Goal: Information Seeking & Learning: Learn about a topic

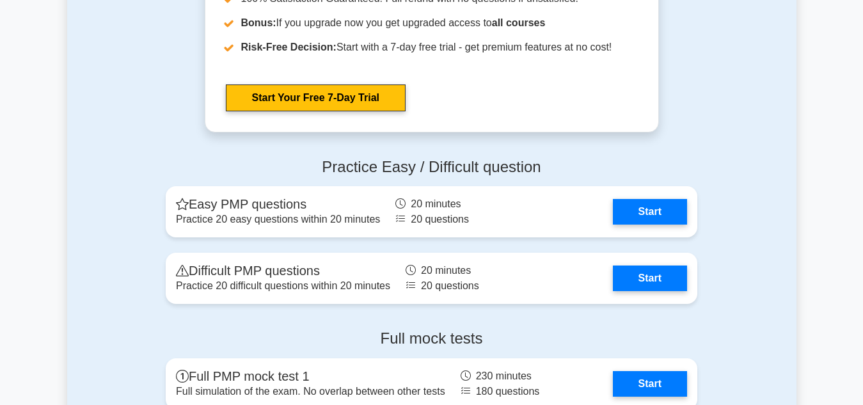
scroll to position [3426, 0]
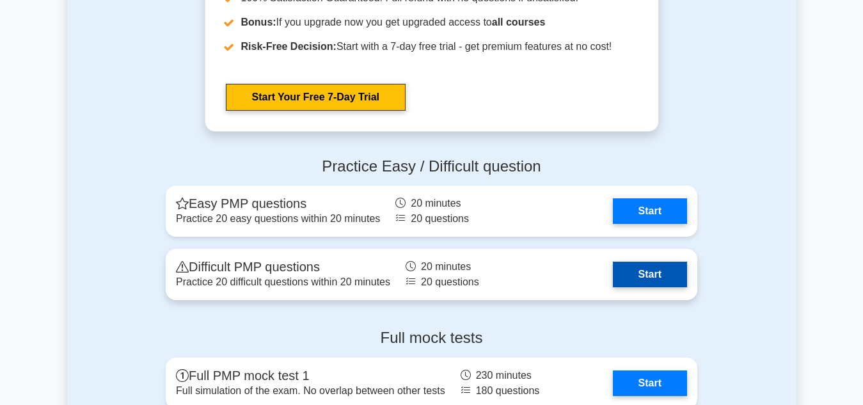
click at [643, 273] on link "Start" at bounding box center [650, 275] width 74 height 26
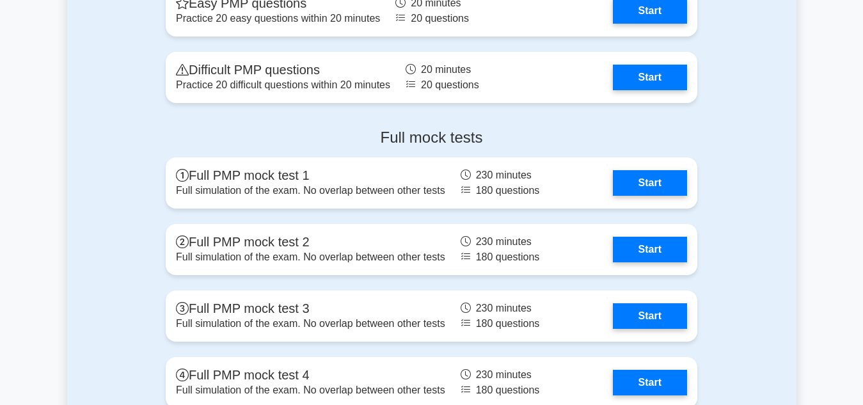
scroll to position [3627, 0]
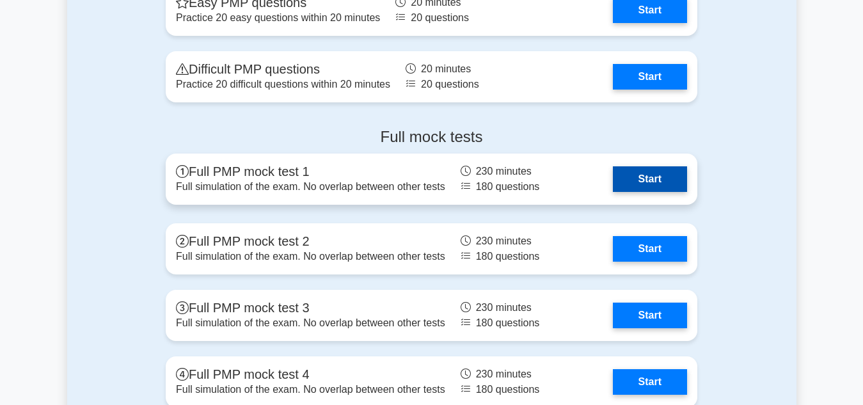
click at [656, 176] on link "Start" at bounding box center [650, 179] width 74 height 26
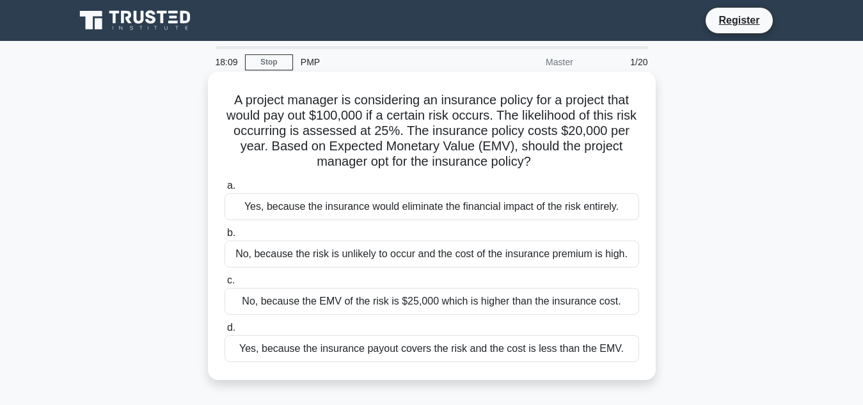
click at [292, 255] on div "No, because the risk is unlikely to occur and the cost of the insurance premium…" at bounding box center [432, 254] width 415 height 27
click at [225, 237] on input "b. No, because the risk is unlikely to occur and the cost of the insurance prem…" at bounding box center [225, 233] width 0 height 8
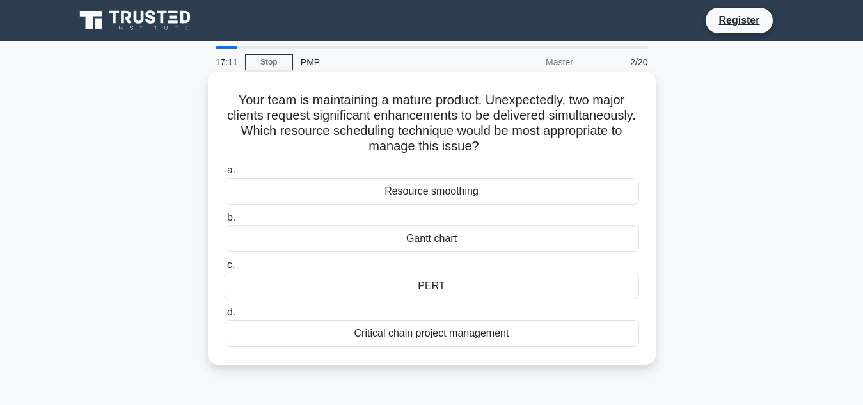
click at [454, 195] on div "Resource smoothing" at bounding box center [432, 191] width 415 height 27
click at [225, 175] on input "a. Resource smoothing" at bounding box center [225, 170] width 0 height 8
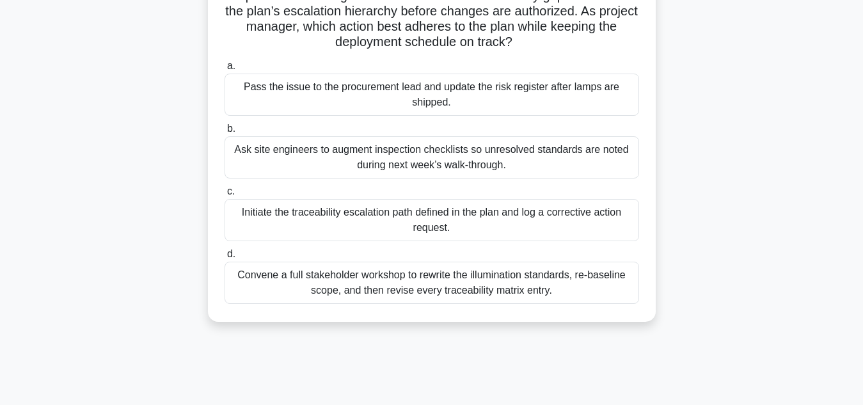
scroll to position [155, 0]
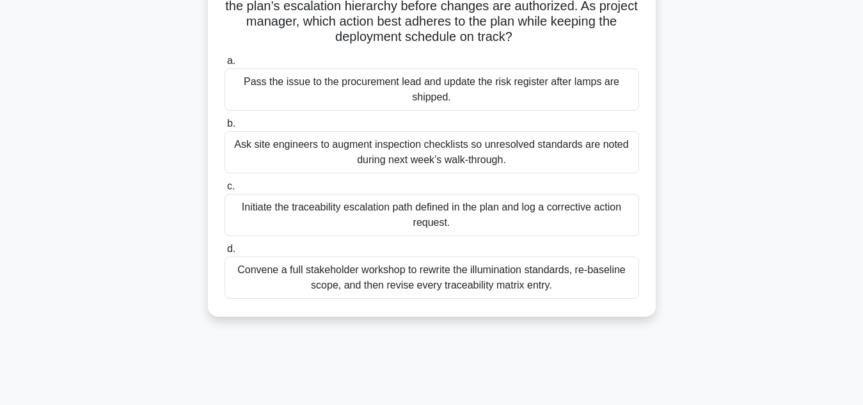
click at [442, 210] on div "Initiate the traceability escalation path defined in the plan and log a correct…" at bounding box center [432, 215] width 415 height 42
click at [225, 191] on input "c. Initiate the traceability escalation path defined in the plan and log a corr…" at bounding box center [225, 186] width 0 height 8
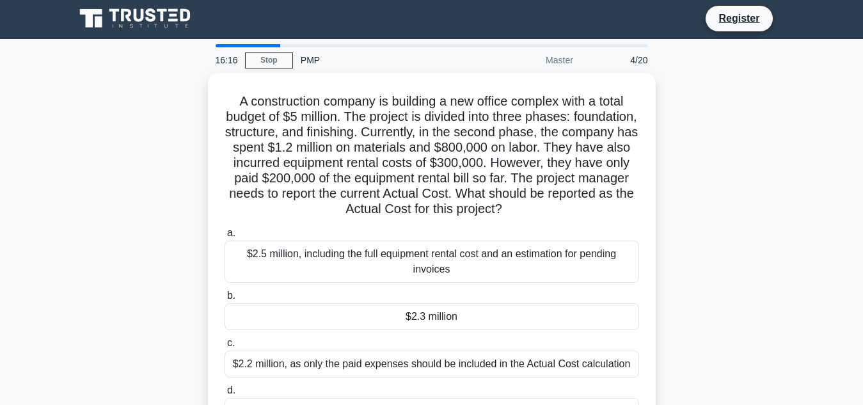
scroll to position [0, 0]
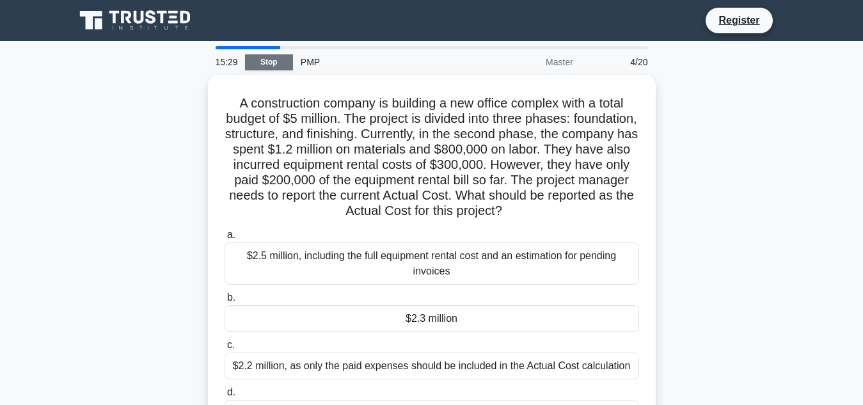
click at [273, 64] on link "Stop" at bounding box center [269, 62] width 48 height 16
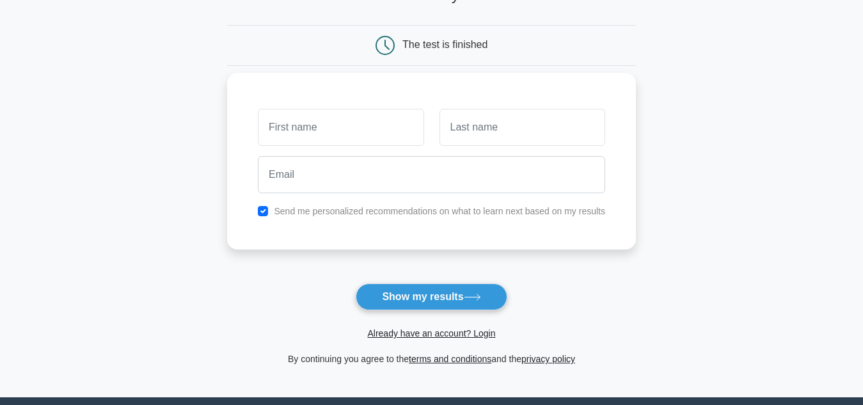
scroll to position [105, 0]
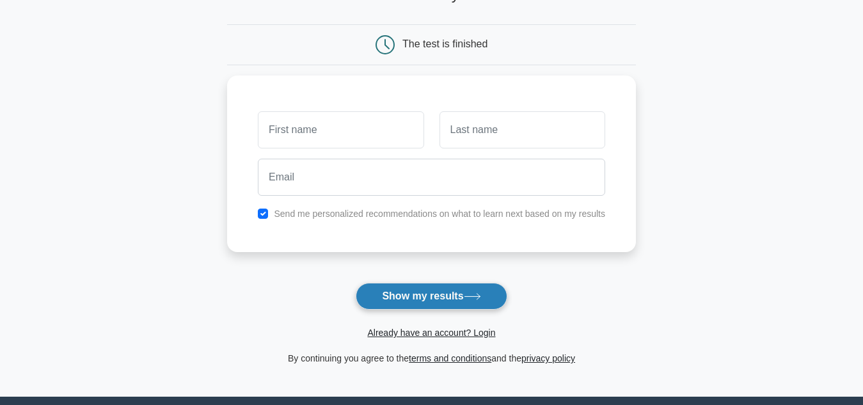
click at [425, 296] on button "Show my results" at bounding box center [431, 296] width 151 height 27
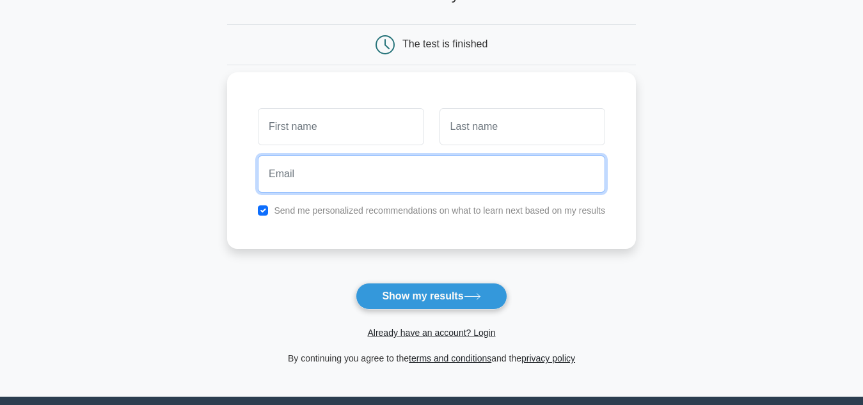
click at [478, 178] on input "email" at bounding box center [431, 173] width 347 height 37
type input "cherotichjoyce733@gmail.com"
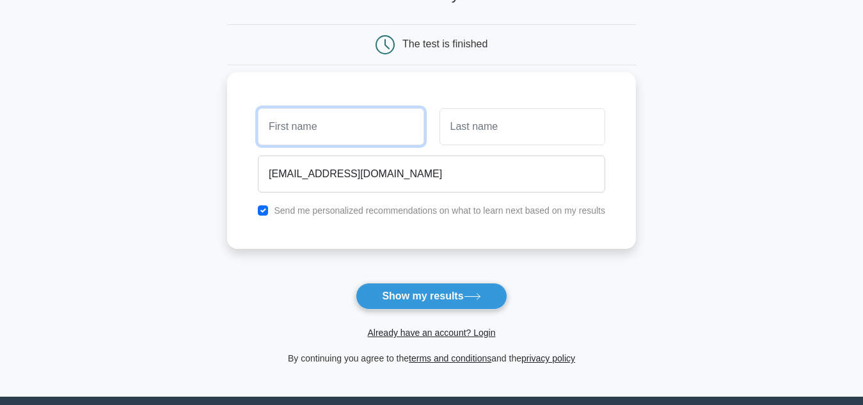
click at [344, 131] on input "text" at bounding box center [341, 126] width 166 height 37
type input "[PERSON_NAME]"
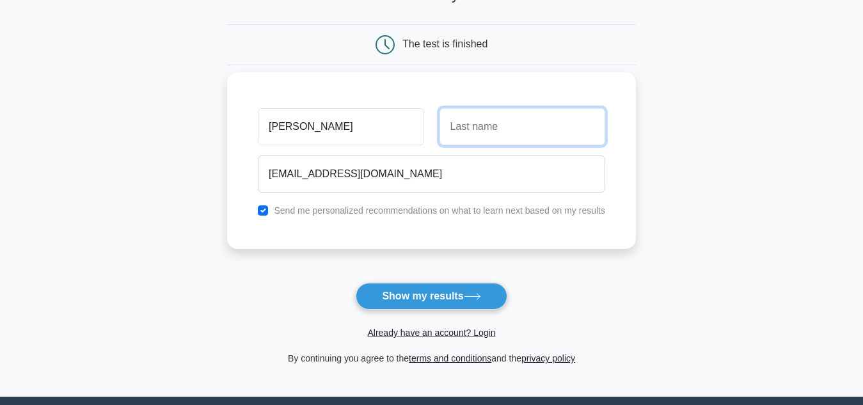
click at [458, 131] on input "text" at bounding box center [523, 126] width 166 height 37
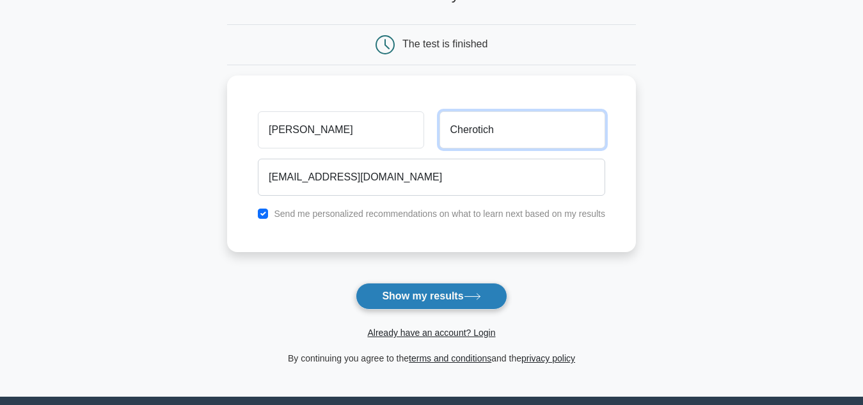
type input "Cherotich"
click at [410, 290] on button "Show my results" at bounding box center [431, 296] width 151 height 27
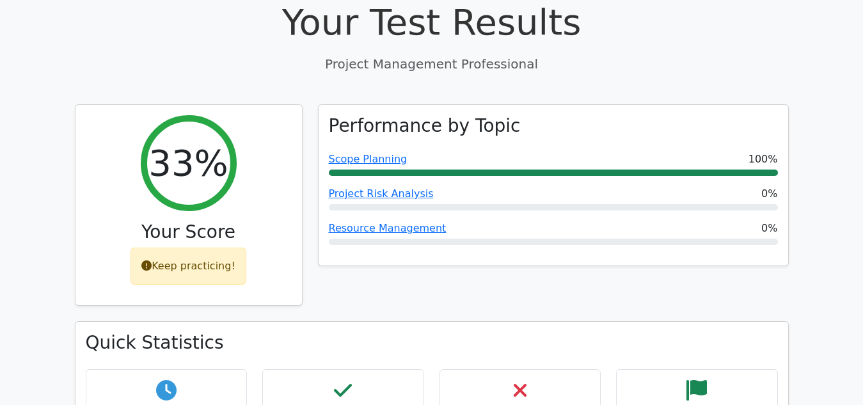
scroll to position [440, 0]
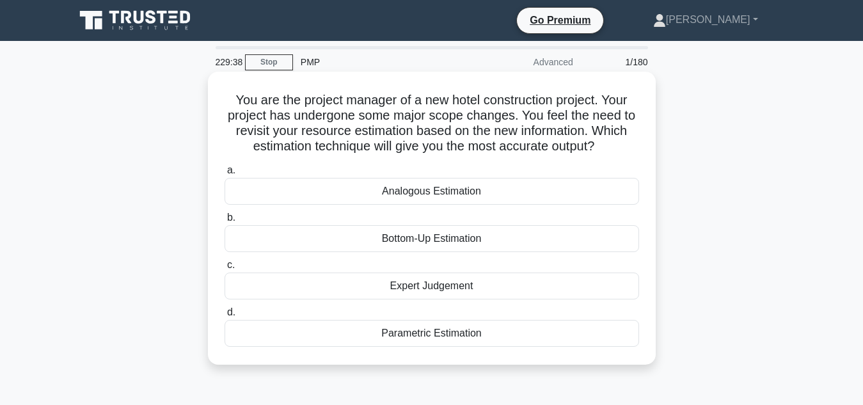
click at [425, 234] on div "Bottom-Up Estimation" at bounding box center [432, 238] width 415 height 27
click at [225, 222] on input "b. Bottom-Up Estimation" at bounding box center [225, 218] width 0 height 8
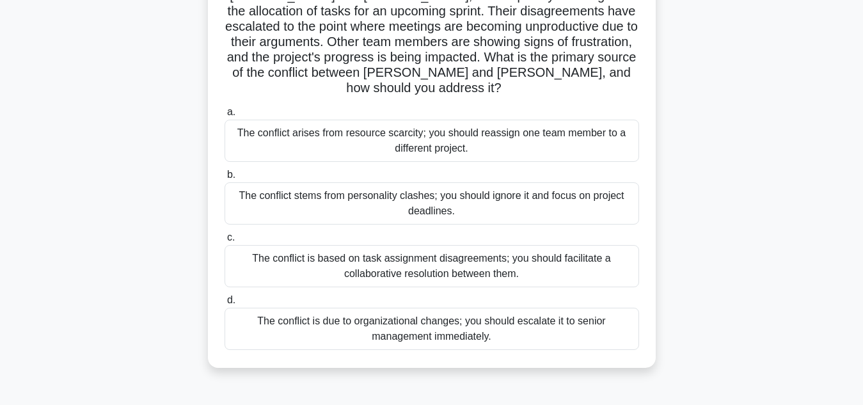
scroll to position [122, 0]
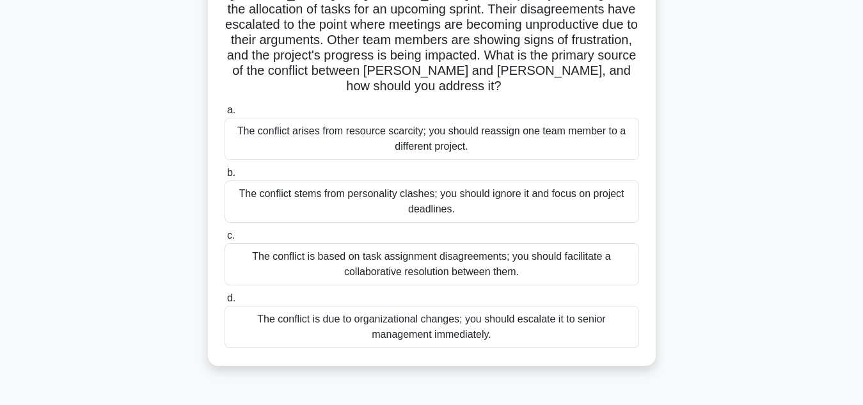
click at [422, 248] on div "The conflict is based on task assignment disagreements; you should facilitate a…" at bounding box center [432, 264] width 415 height 42
click at [225, 240] on input "c. The conflict is based on task assignment disagreements; you should facilitat…" at bounding box center [225, 236] width 0 height 8
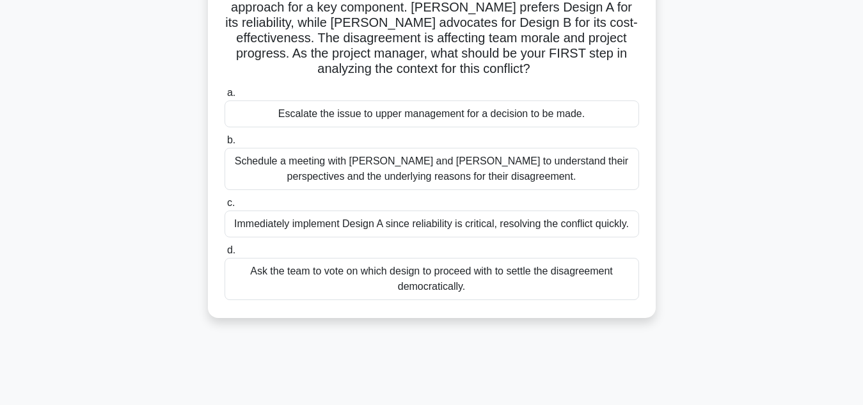
scroll to position [129, 0]
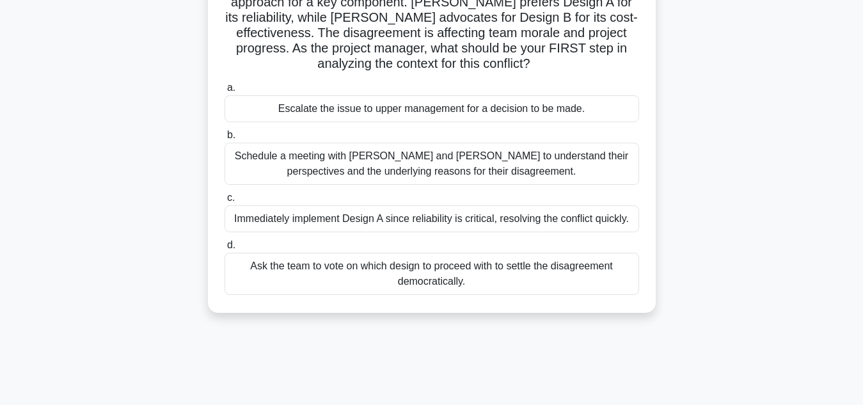
click at [372, 164] on div "Schedule a meeting with Sarah and John to understand their perspectives and the…" at bounding box center [432, 164] width 415 height 42
click at [225, 139] on input "b. Schedule a meeting with Sarah and John to understand their perspectives and …" at bounding box center [225, 135] width 0 height 8
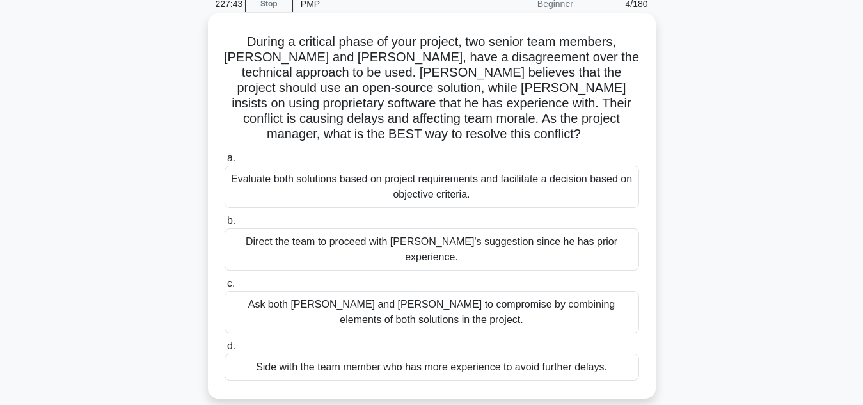
scroll to position [60, 0]
click at [451, 168] on div "Evaluate both solutions based on project requirements and facilitate a decision…" at bounding box center [432, 185] width 415 height 42
click at [225, 161] on input "a. Evaluate both solutions based on project requirements and facilitate a decis…" at bounding box center [225, 157] width 0 height 8
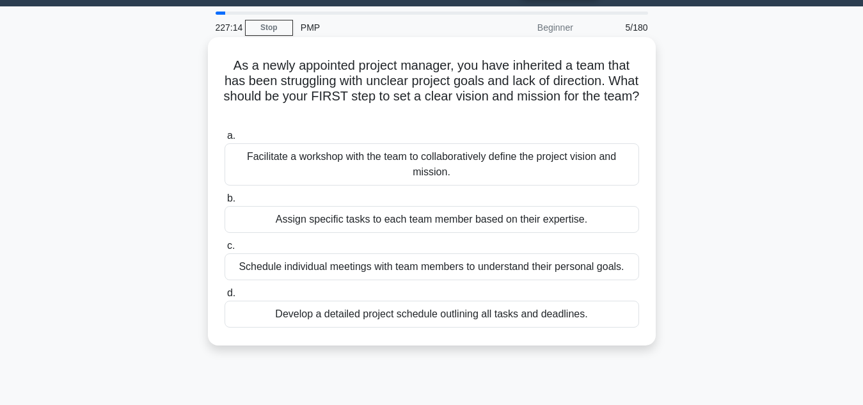
scroll to position [35, 0]
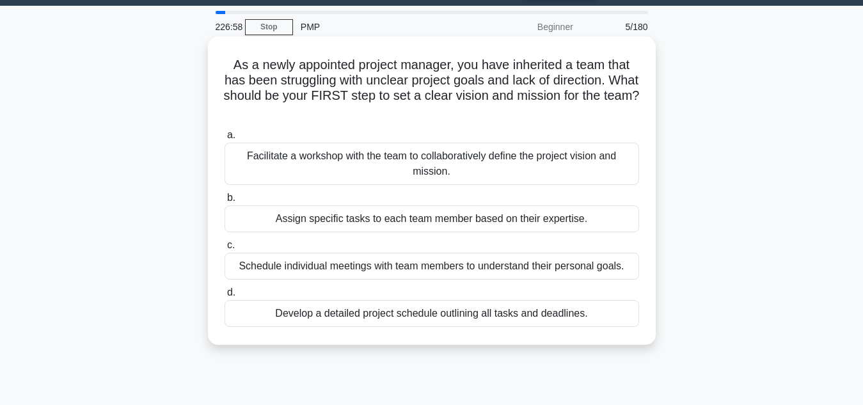
click at [463, 160] on div "Facilitate a workshop with the team to collaboratively define the project visio…" at bounding box center [432, 164] width 415 height 42
click at [225, 139] on input "a. Facilitate a workshop with the team to collaboratively define the project vi…" at bounding box center [225, 135] width 0 height 8
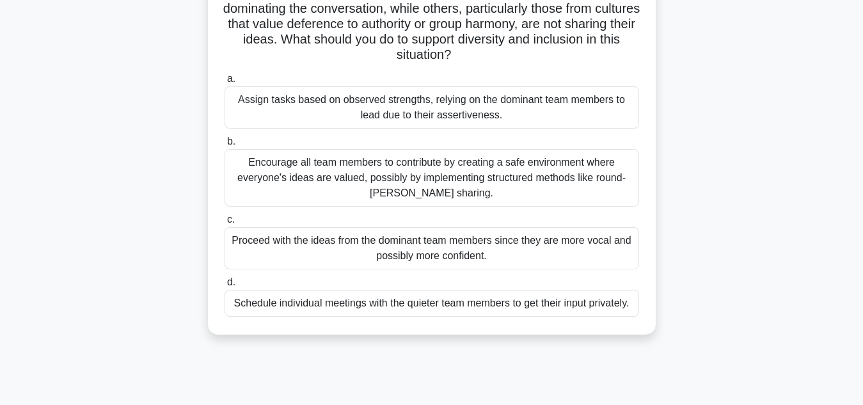
scroll to position [138, 0]
click at [428, 173] on div "Encourage all team members to contribute by creating a safe environment where e…" at bounding box center [432, 177] width 415 height 58
click at [225, 145] on input "b. Encourage all team members to contribute by creating a safe environment wher…" at bounding box center [225, 141] width 0 height 8
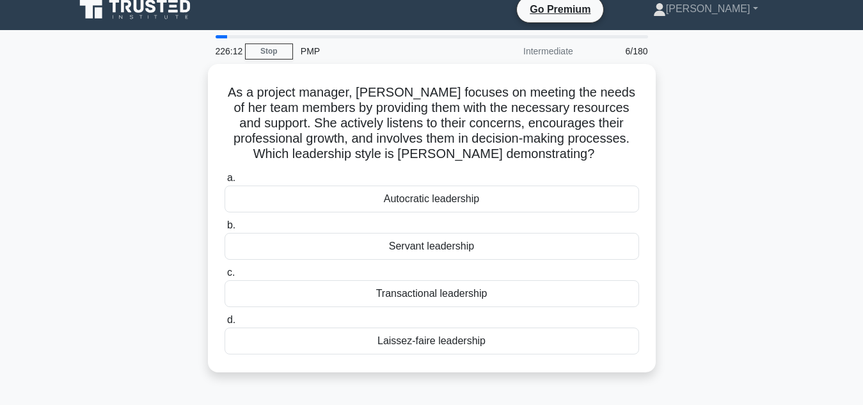
scroll to position [0, 0]
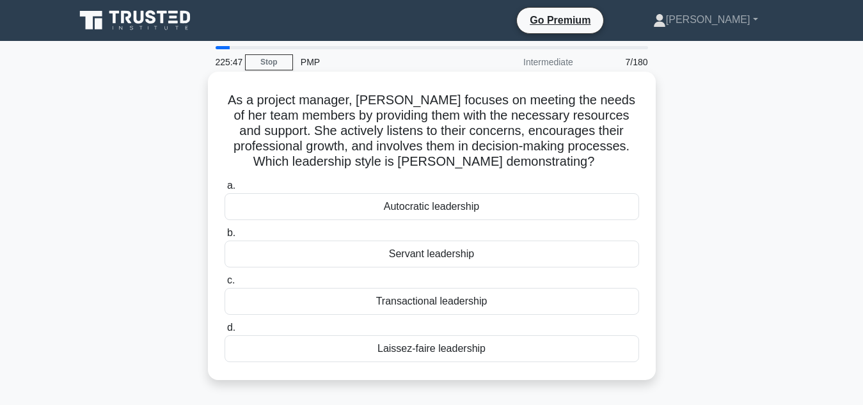
click at [430, 253] on div "Servant leadership" at bounding box center [432, 254] width 415 height 27
click at [225, 237] on input "b. Servant leadership" at bounding box center [225, 233] width 0 height 8
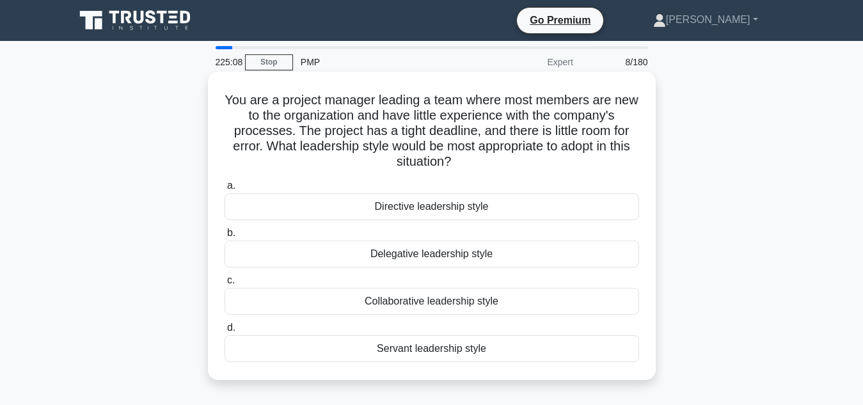
click at [432, 355] on div "Servant leadership style" at bounding box center [432, 348] width 415 height 27
click at [225, 332] on input "d. Servant leadership style" at bounding box center [225, 328] width 0 height 8
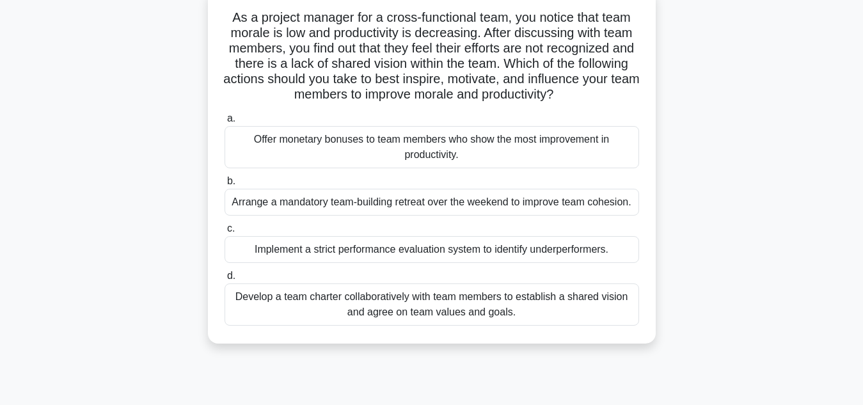
scroll to position [83, 0]
click at [412, 314] on div "Develop a team charter collaboratively with team members to establish a shared …" at bounding box center [432, 304] width 415 height 42
click at [225, 280] on input "d. Develop a team charter collaboratively with team members to establish a shar…" at bounding box center [225, 275] width 0 height 8
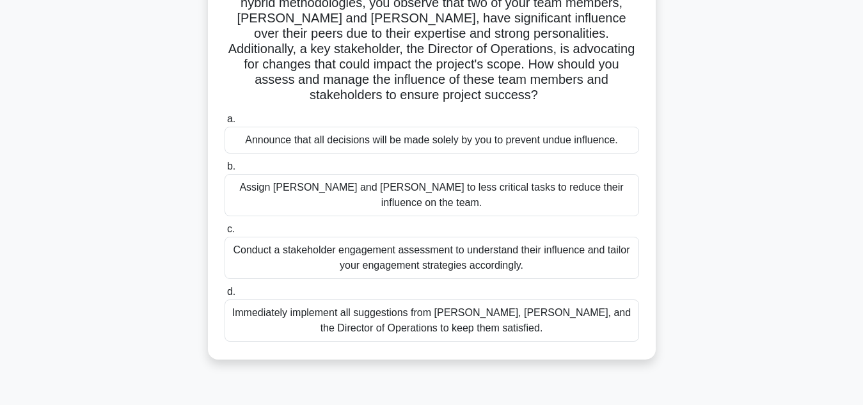
scroll to position [113, 0]
click at [476, 236] on div "Conduct a stakeholder engagement assessment to understand their influence and t…" at bounding box center [432, 257] width 415 height 42
click at [225, 231] on input "c. Conduct a stakeholder engagement assessment to understand their influence an…" at bounding box center [225, 229] width 0 height 8
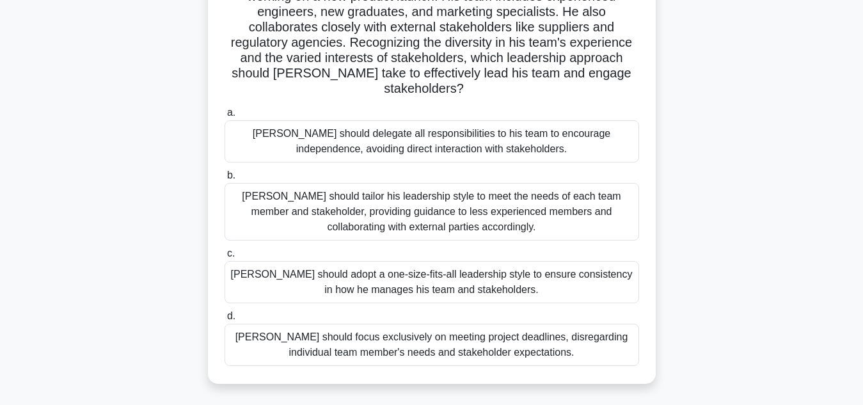
scroll to position [120, 0]
click at [399, 189] on div "John should tailor his leadership style to meet the needs of each team member a…" at bounding box center [432, 211] width 415 height 58
click at [225, 179] on input "b. John should tailor his leadership style to meet the needs of each team membe…" at bounding box center [225, 175] width 0 height 8
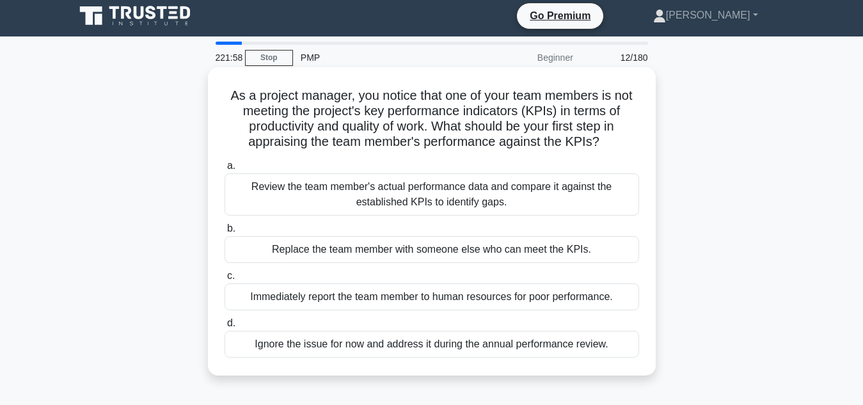
scroll to position [6, 0]
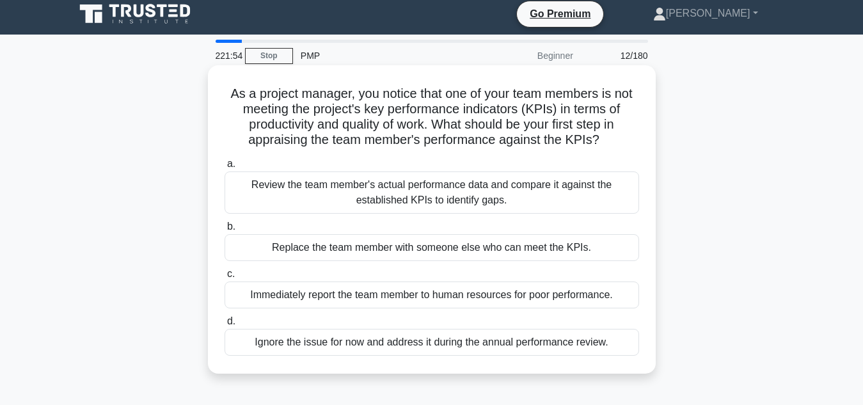
click at [360, 180] on div "Review the team member's actual performance data and compare it against the est…" at bounding box center [432, 192] width 415 height 42
click at [225, 168] on input "a. Review the team member's actual performance data and compare it against the …" at bounding box center [225, 164] width 0 height 8
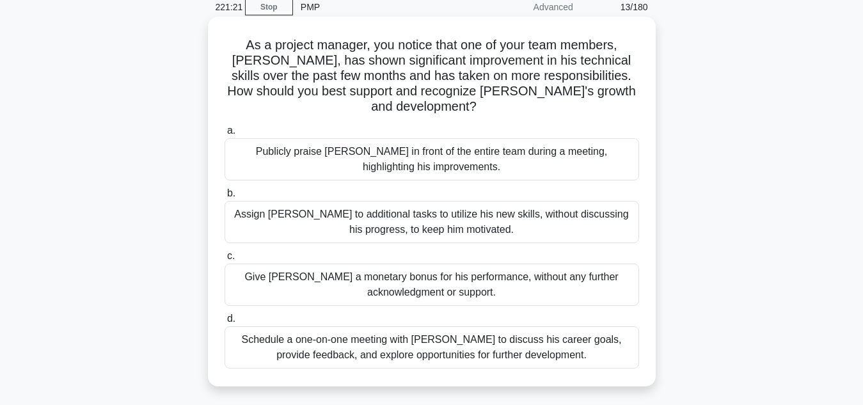
scroll to position [56, 0]
click at [431, 333] on div "Schedule a one-on-one meeting with Alex to discuss his career goals, provide fe…" at bounding box center [432, 346] width 415 height 42
click at [225, 322] on input "d. Schedule a one-on-one meeting with Alex to discuss his career goals, provide…" at bounding box center [225, 318] width 0 height 8
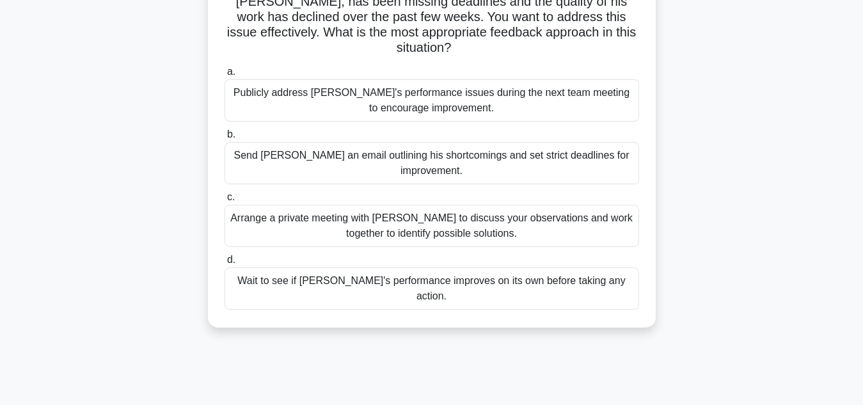
scroll to position [115, 0]
click at [439, 214] on div "Arrange a private meeting with Alex to discuss your observations and work toget…" at bounding box center [432, 225] width 415 height 42
click at [225, 201] on input "c. Arrange a private meeting with Alex to discuss your observations and work to…" at bounding box center [225, 197] width 0 height 8
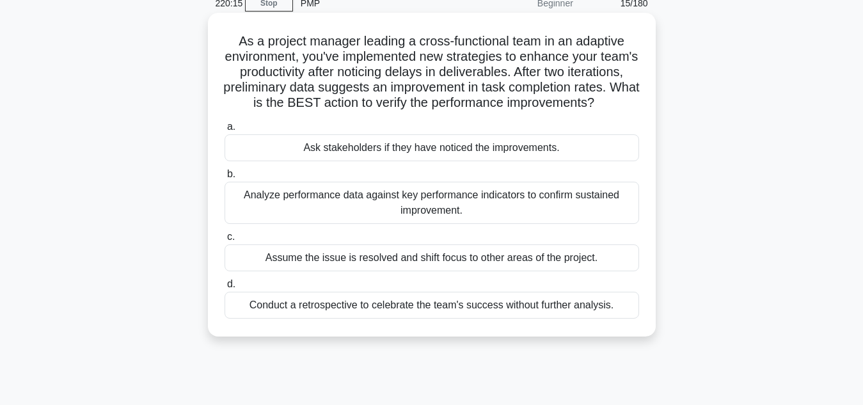
scroll to position [60, 0]
click at [449, 221] on div "Analyze performance data against key performance indicators to confirm sustaine…" at bounding box center [432, 202] width 415 height 42
click at [225, 178] on input "b. Analyze performance data against key performance indicators to confirm susta…" at bounding box center [225, 174] width 0 height 8
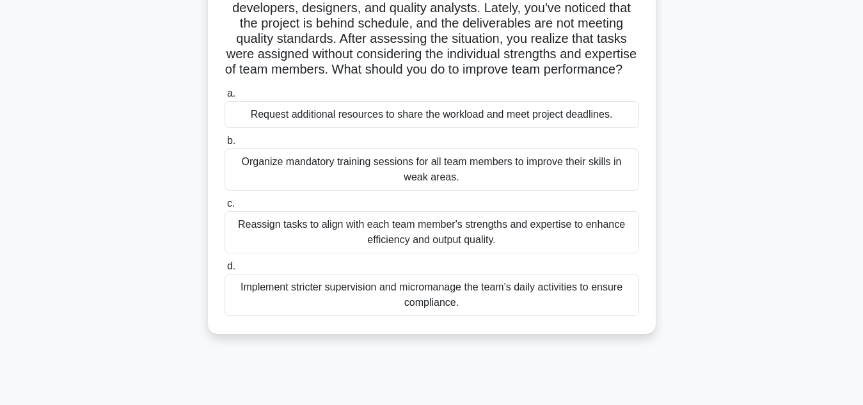
scroll to position [111, 0]
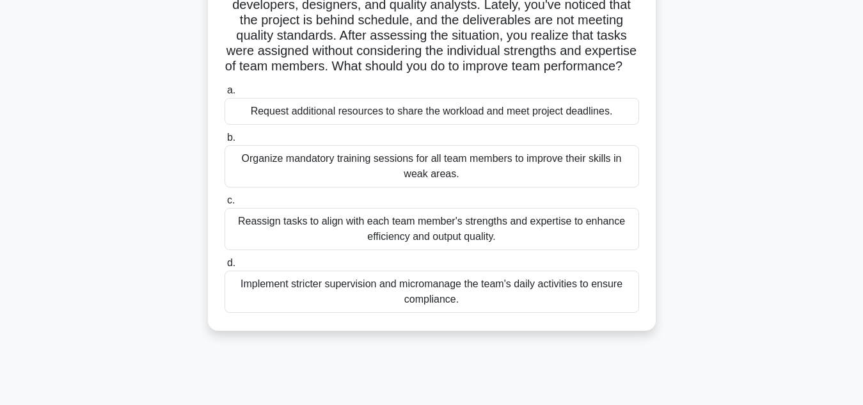
click at [465, 244] on div "Reassign tasks to align with each team member's strengths and expertise to enha…" at bounding box center [432, 229] width 415 height 42
click at [225, 205] on input "c. Reassign tasks to align with each team member's strengths and expertise to e…" at bounding box center [225, 200] width 0 height 8
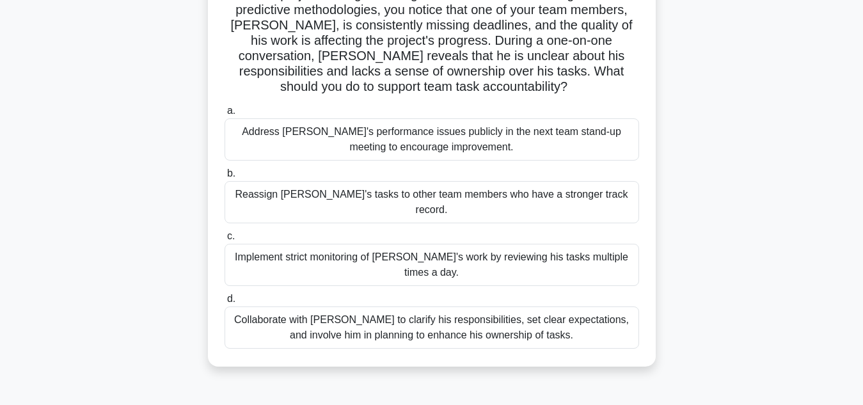
scroll to position [123, 0]
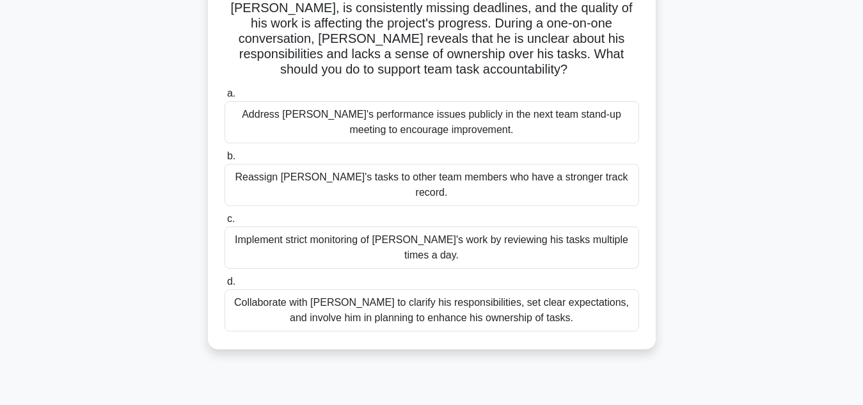
click at [509, 289] on div "Collaborate with Alex to clarify his responsibilities, set clear expectations, …" at bounding box center [432, 310] width 415 height 42
click at [225, 278] on input "d. Collaborate with Alex to clarify his responsibilities, set clear expectation…" at bounding box center [225, 282] width 0 height 8
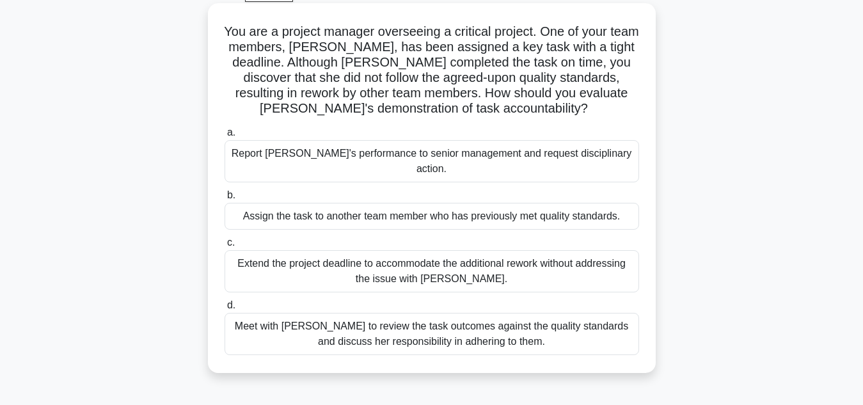
scroll to position [69, 0]
click at [409, 317] on div "Meet with Priya to review the task outcomes against the quality standards and d…" at bounding box center [432, 333] width 415 height 42
click at [225, 309] on input "d. Meet with Priya to review the task outcomes against the quality standards an…" at bounding box center [225, 305] width 0 height 8
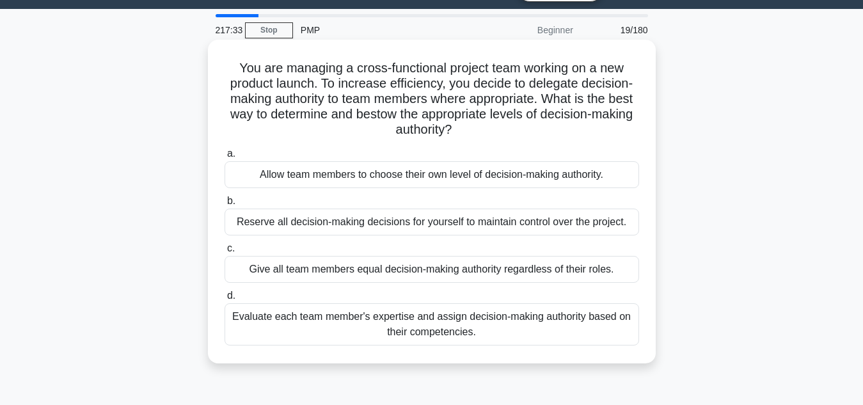
scroll to position [34, 0]
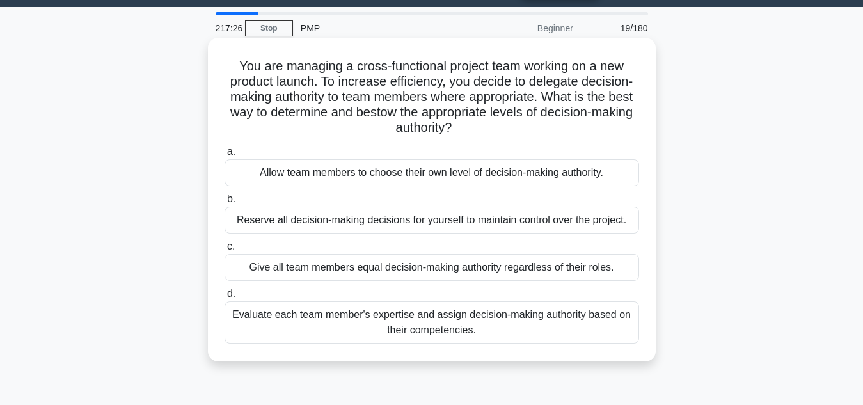
click at [497, 317] on div "Evaluate each team member's expertise and assign decision-making authority base…" at bounding box center [432, 322] width 415 height 42
click at [225, 298] on input "d. Evaluate each team member's expertise and assign decision-making authority b…" at bounding box center [225, 294] width 0 height 8
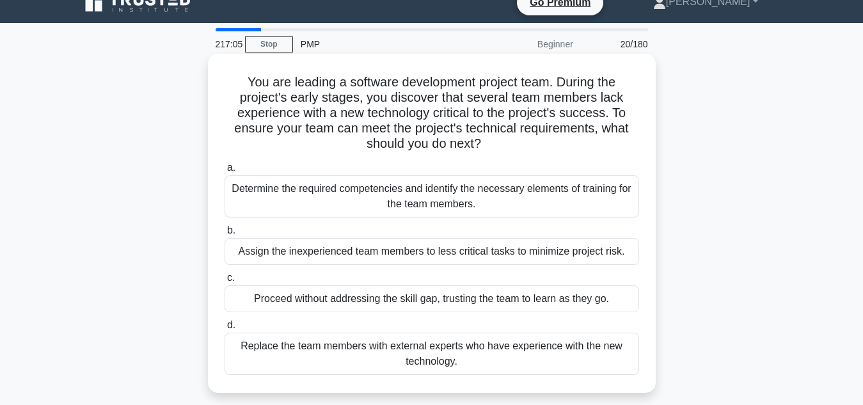
scroll to position [20, 0]
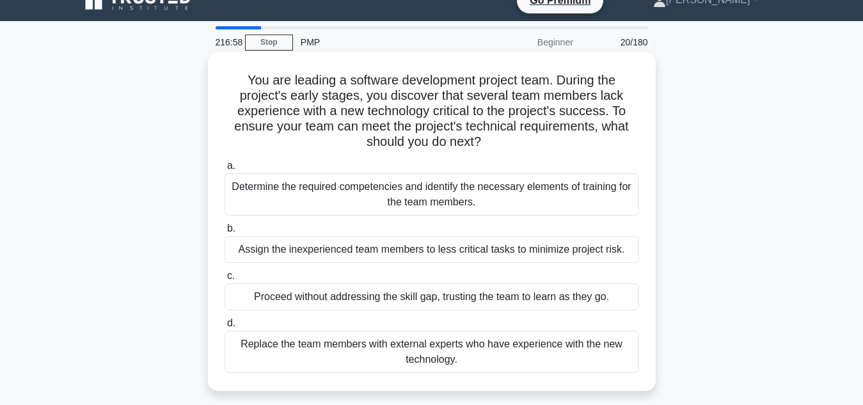
click at [381, 188] on div "Determine the required competencies and identify the necessary elements of trai…" at bounding box center [432, 194] width 415 height 42
click at [225, 170] on input "a. Determine the required competencies and identify the necessary elements of t…" at bounding box center [225, 166] width 0 height 8
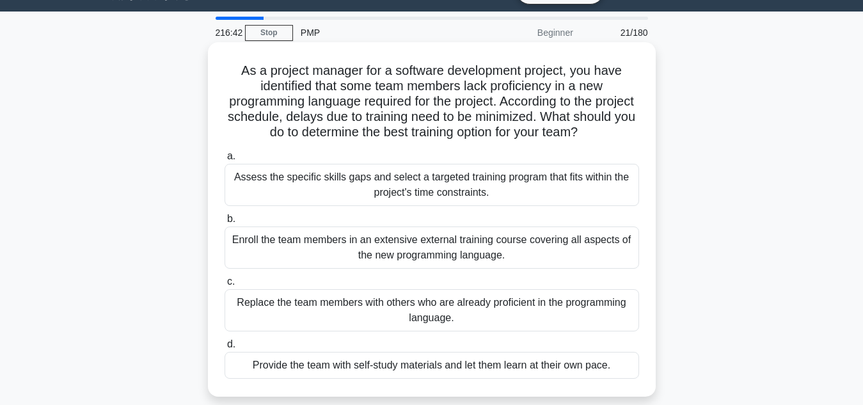
scroll to position [38, 0]
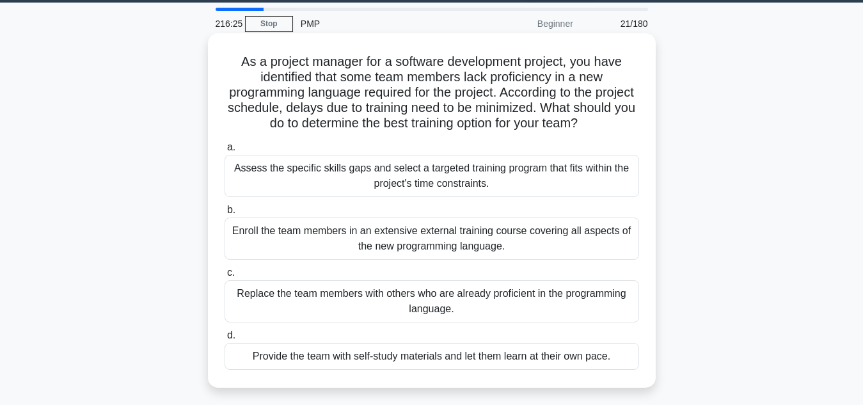
click at [411, 180] on div "Assess the specific skills gaps and select a targeted training program that fit…" at bounding box center [432, 176] width 415 height 42
click at [225, 152] on input "a. Assess the specific skills gaps and select a targeted training program that …" at bounding box center [225, 147] width 0 height 8
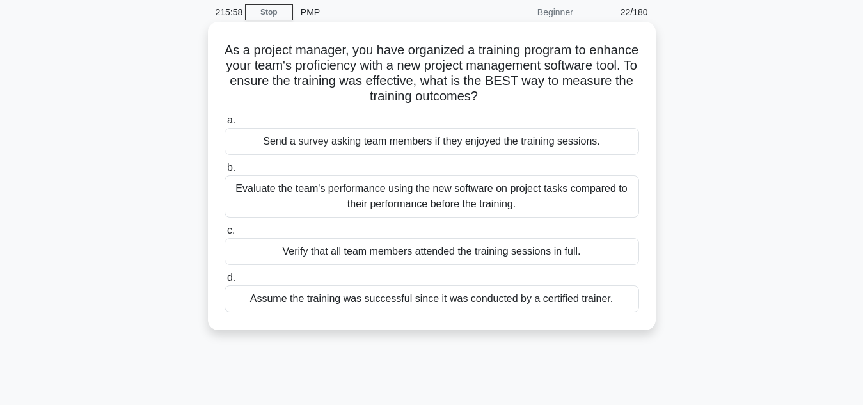
scroll to position [51, 0]
click at [468, 189] on div "Evaluate the team's performance using the new software on project tasks compare…" at bounding box center [432, 196] width 415 height 42
click at [225, 171] on input "b. Evaluate the team's performance using the new software on project tasks comp…" at bounding box center [225, 167] width 0 height 8
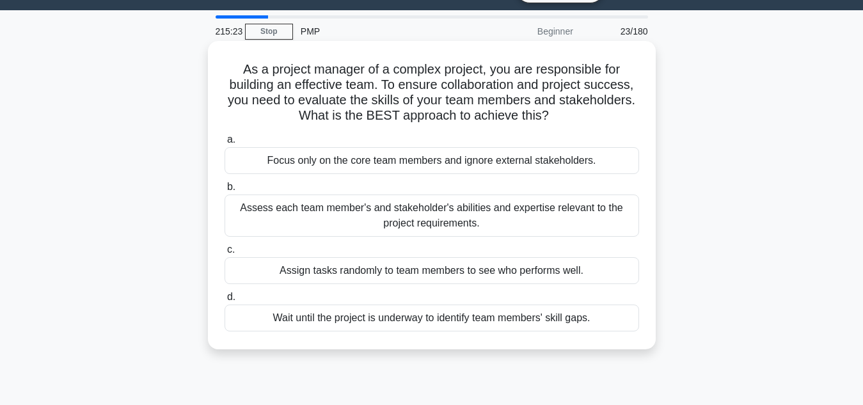
scroll to position [31, 0]
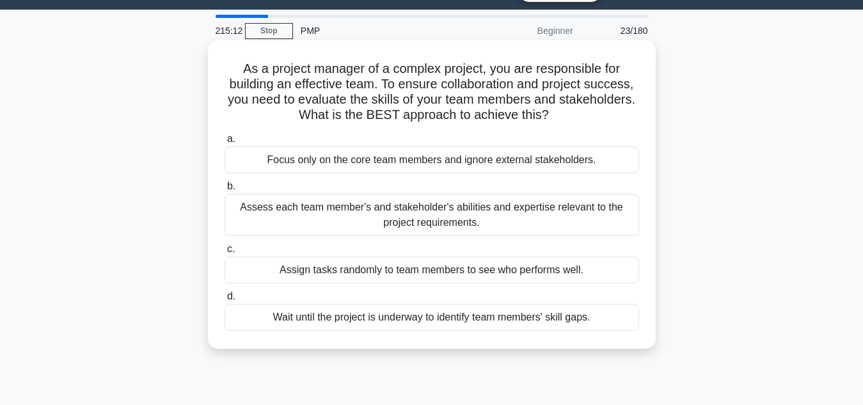
click at [422, 218] on div "Assess each team member's and stakeholder's abilities and expertise relevant to…" at bounding box center [432, 215] width 415 height 42
click at [225, 191] on input "b. Assess each team member's and stakeholder's abilities and expertise relevant…" at bounding box center [225, 186] width 0 height 8
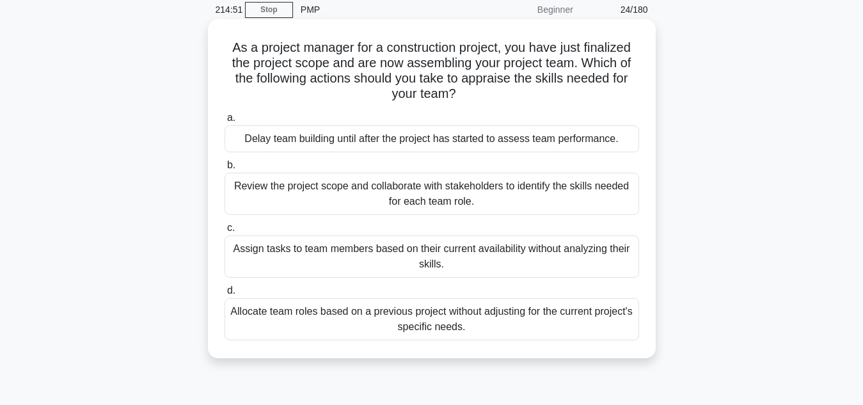
scroll to position [54, 0]
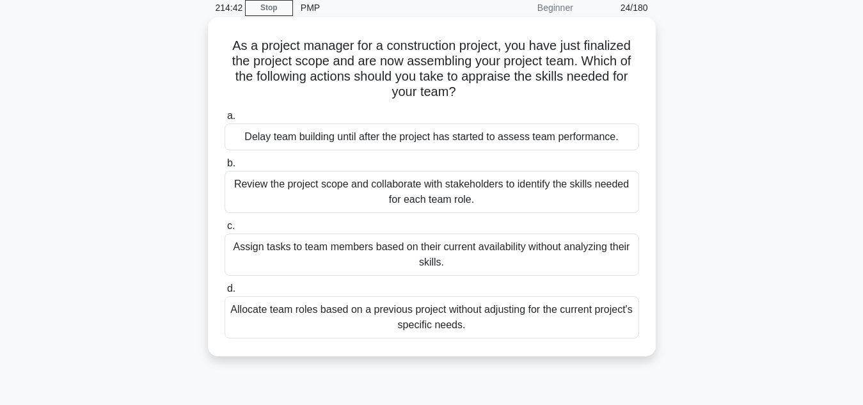
click at [440, 198] on div "Review the project scope and collaborate with stakeholders to identify the skil…" at bounding box center [432, 192] width 415 height 42
click at [225, 168] on input "b. Review the project scope and collaborate with stakeholders to identify the s…" at bounding box center [225, 163] width 0 height 8
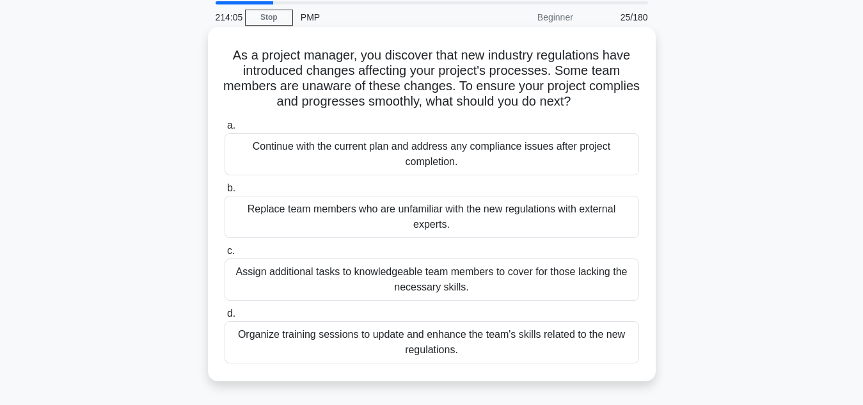
scroll to position [51, 0]
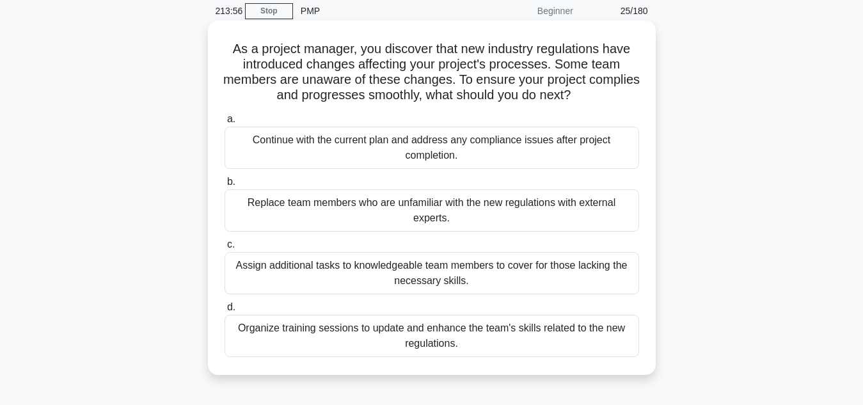
click at [477, 335] on div "Organize training sessions to update and enhance the team's skills related to t…" at bounding box center [432, 336] width 415 height 42
click at [225, 312] on input "d. Organize training sessions to update and enhance the team's skills related t…" at bounding box center [225, 307] width 0 height 8
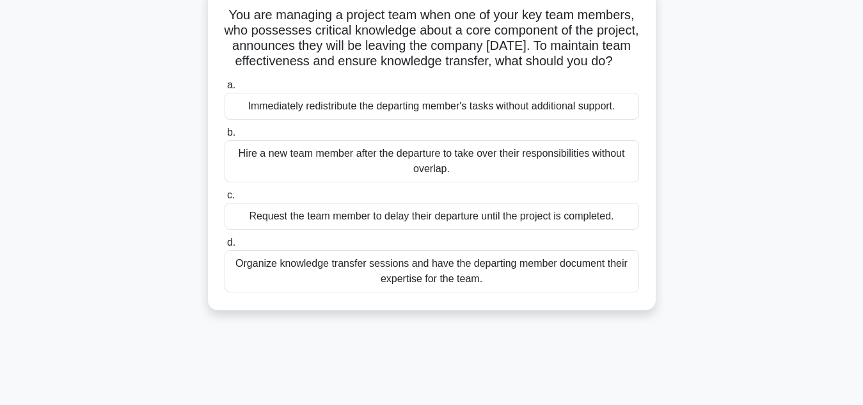
scroll to position [86, 0]
click at [435, 287] on div "Organize knowledge transfer sessions and have the departing member document the…" at bounding box center [432, 270] width 415 height 42
click at [225, 246] on input "d. Organize knowledge transfer sessions and have the departing member document …" at bounding box center [225, 241] width 0 height 8
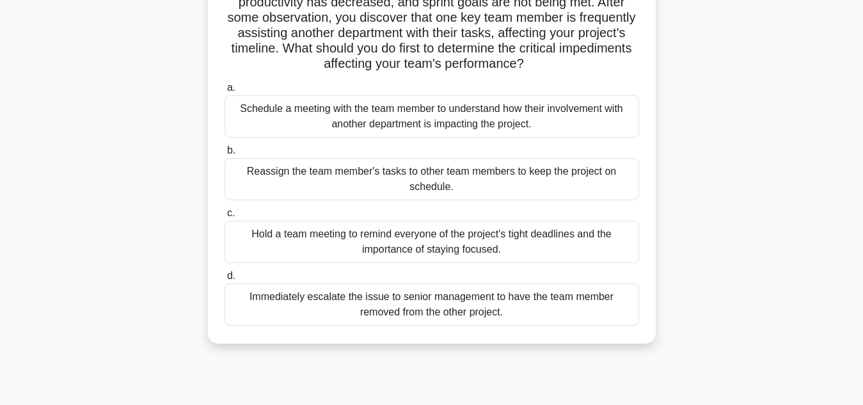
scroll to position [128, 0]
click at [406, 118] on div "Schedule a meeting with the team member to understand how their involvement wit…" at bounding box center [432, 117] width 415 height 42
click at [225, 93] on input "a. Schedule a meeting with the team member to understand how their involvement …" at bounding box center [225, 88] width 0 height 8
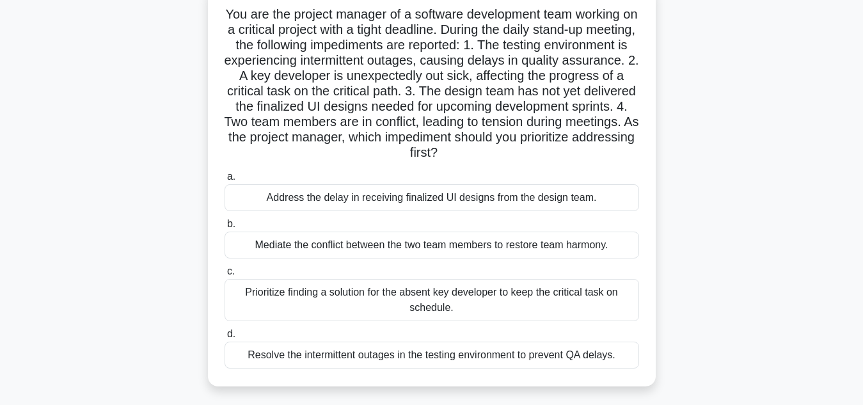
scroll to position [84, 0]
click at [452, 254] on div "Mediate the conflict between the two team members to restore team harmony." at bounding box center [432, 246] width 415 height 27
click at [225, 230] on input "b. Mediate the conflict between the two team members to restore team harmony." at bounding box center [225, 225] width 0 height 8
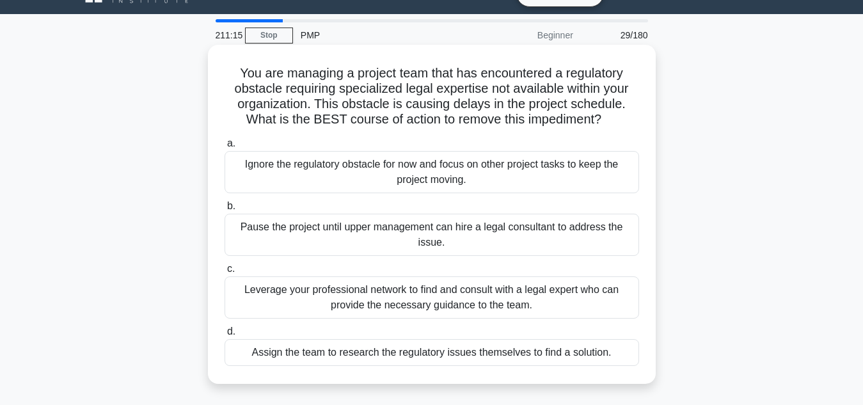
scroll to position [0, 0]
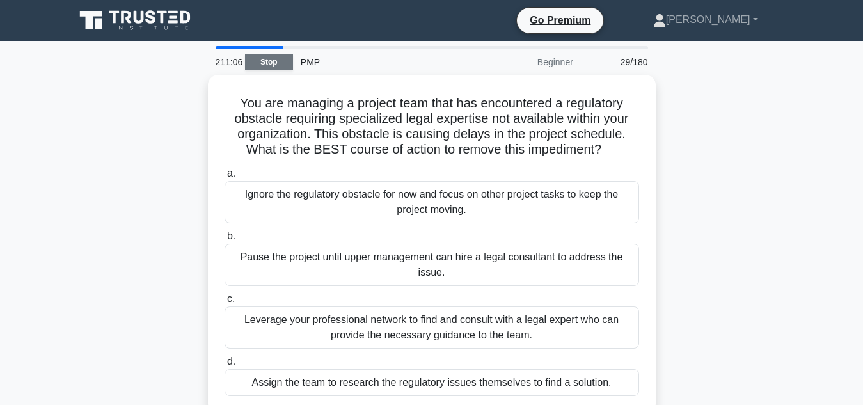
click at [268, 60] on link "Stop" at bounding box center [269, 62] width 48 height 16
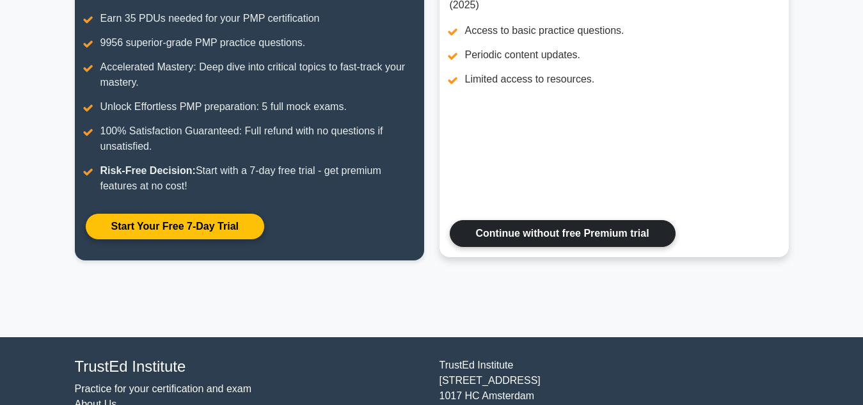
scroll to position [289, 0]
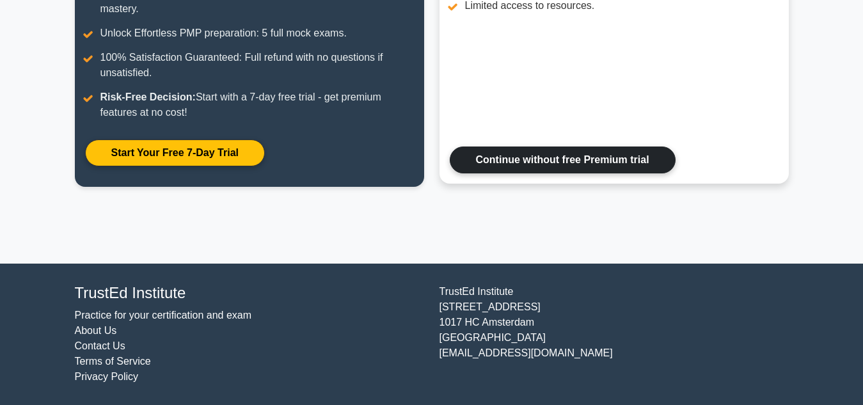
click at [596, 161] on link "Continue without free Premium trial" at bounding box center [563, 160] width 226 height 27
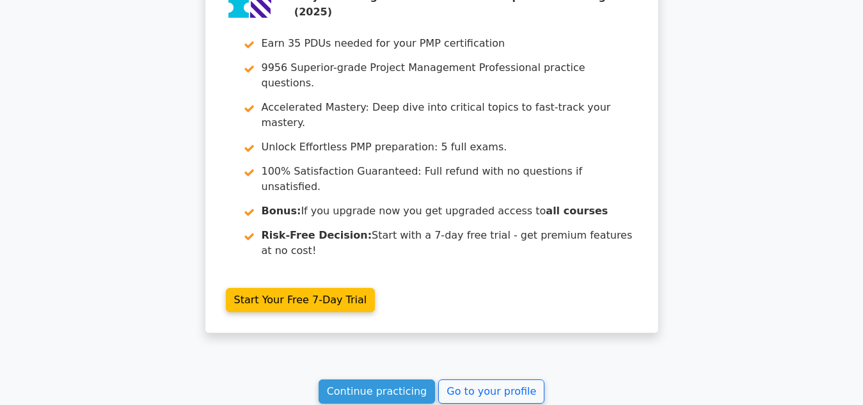
scroll to position [1825, 0]
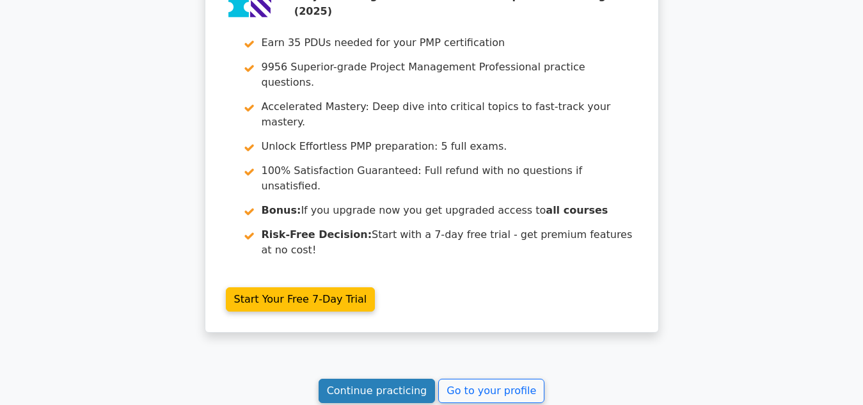
click at [384, 379] on link "Continue practicing" at bounding box center [377, 391] width 117 height 24
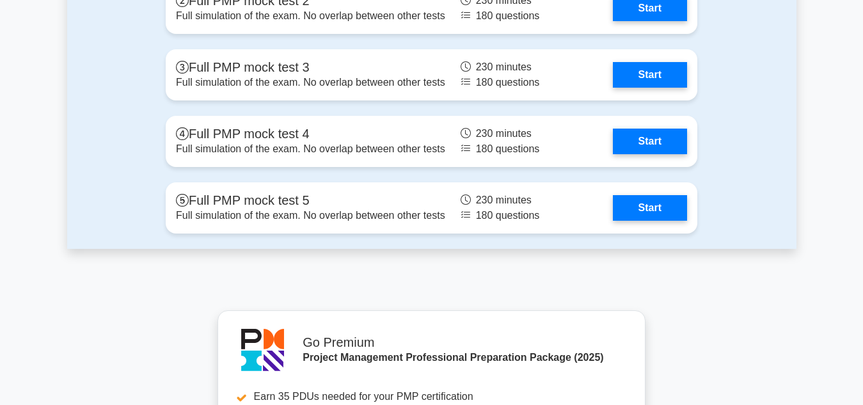
scroll to position [4136, 0]
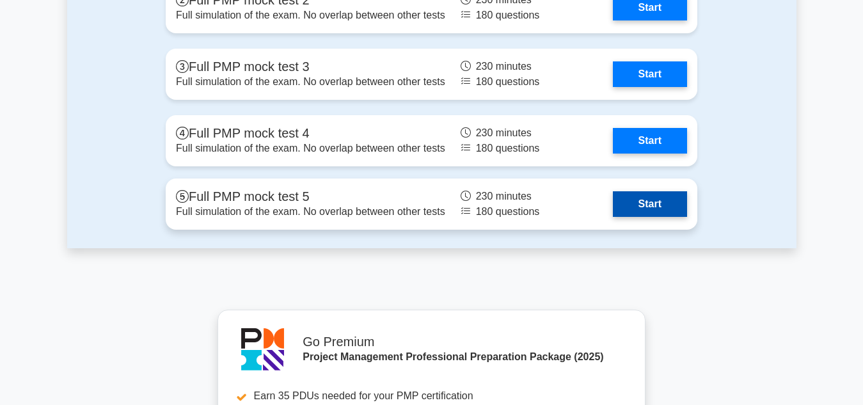
click at [649, 198] on link "Start" at bounding box center [650, 204] width 74 height 26
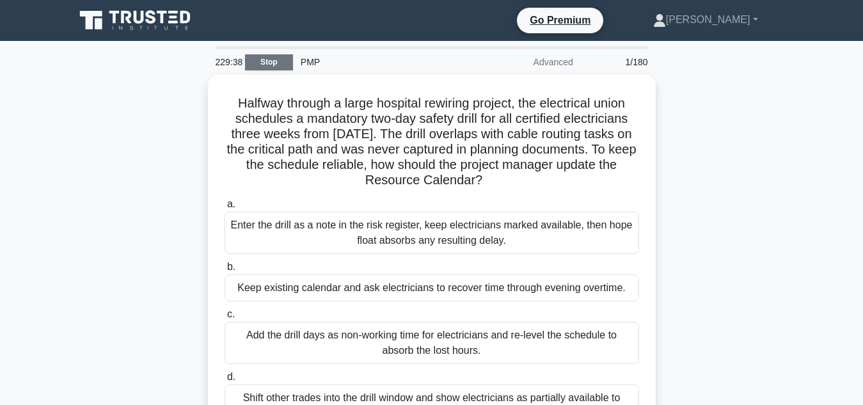
click at [276, 65] on link "Stop" at bounding box center [269, 62] width 48 height 16
